Goal: Navigation & Orientation: Find specific page/section

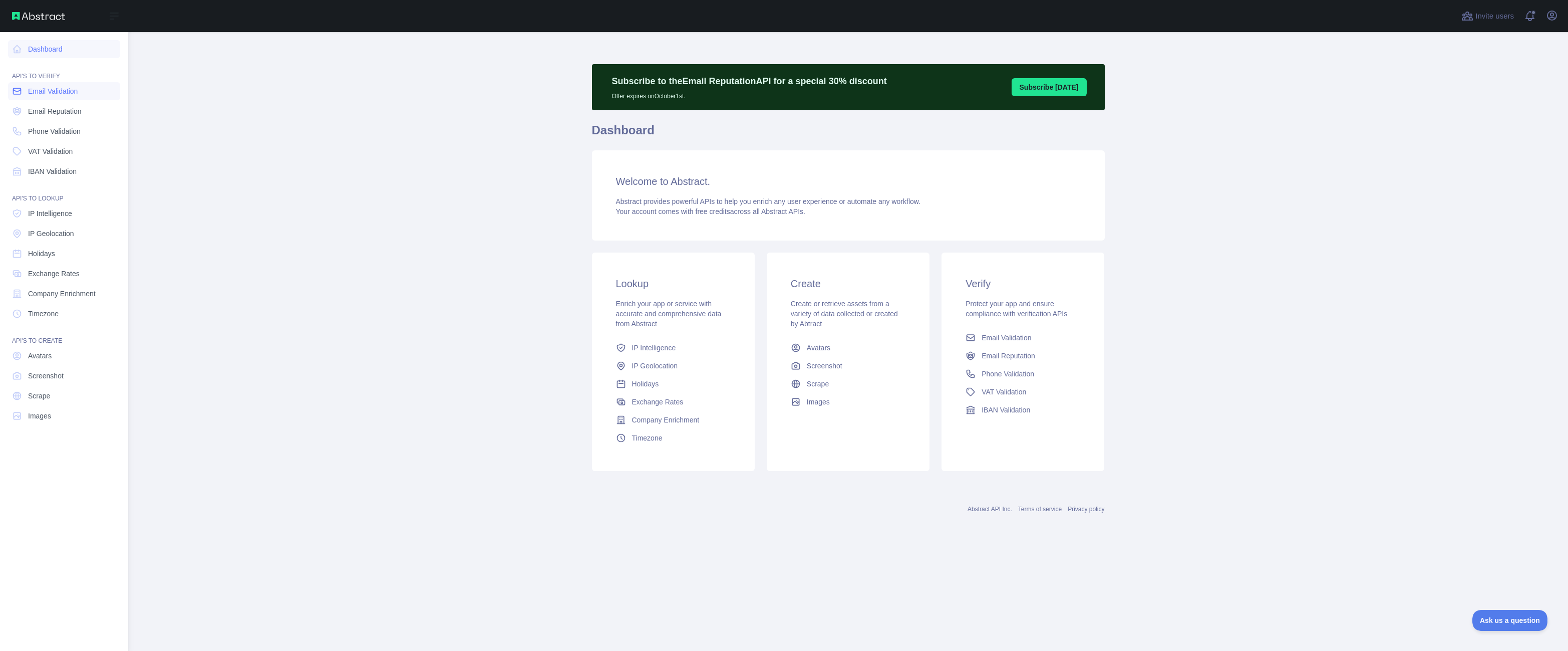
click at [75, 96] on span "Email Validation" at bounding box center [52, 91] width 49 height 10
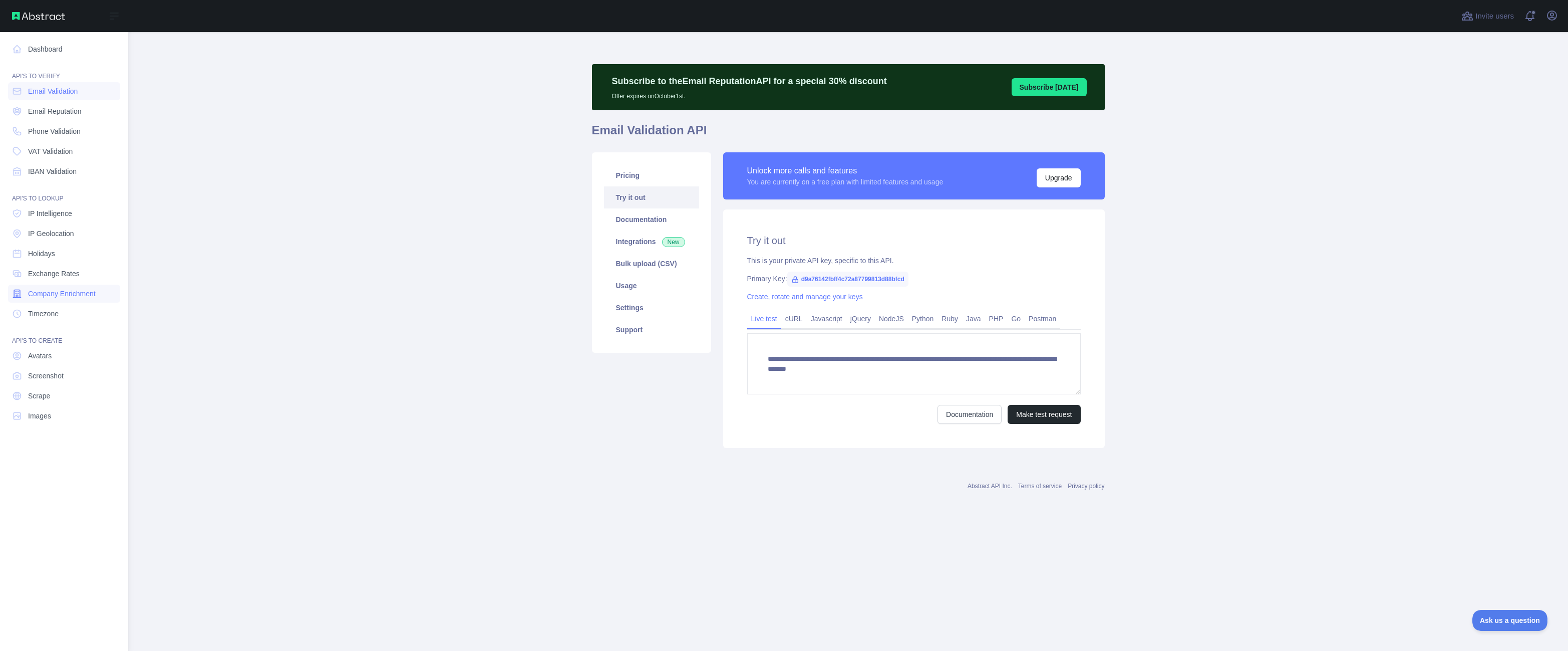
click at [61, 289] on span "Company Enrichment" at bounding box center [61, 294] width 68 height 10
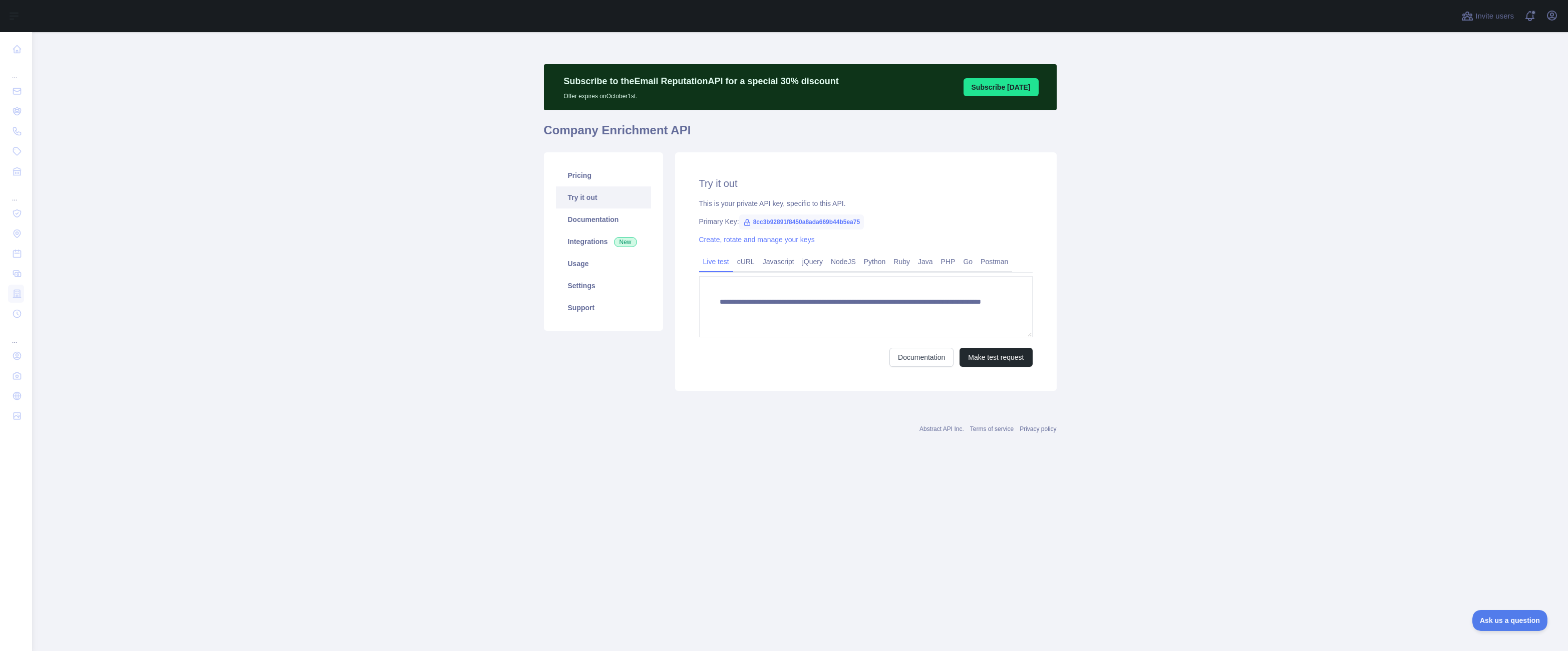
click at [814, 224] on span "8cc3b92891f8450a8ada669b44b5ea75" at bounding box center [802, 222] width 125 height 15
click at [815, 223] on span "8cc3b92891f8450a8ada669b44b5ea75" at bounding box center [802, 222] width 125 height 15
